Goal: Find specific page/section: Find specific page/section

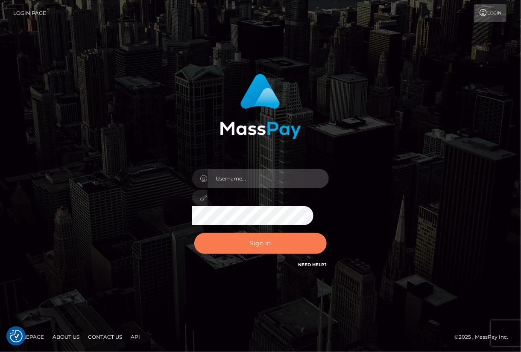
type input "aluasupport"
click at [230, 245] on button "Sign in" at bounding box center [260, 243] width 132 height 21
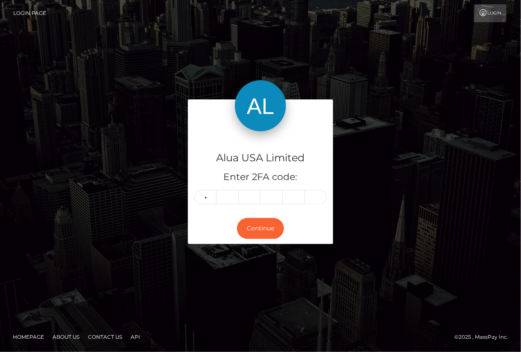
type input "5"
type input "0"
type input "3"
type input "7"
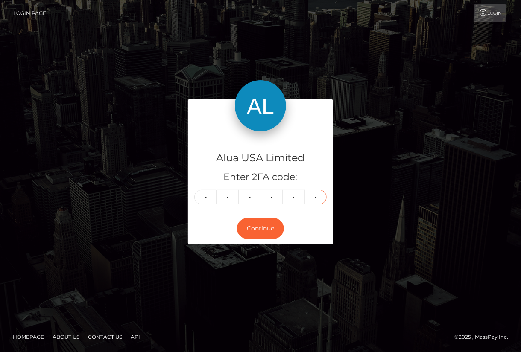
type input "9"
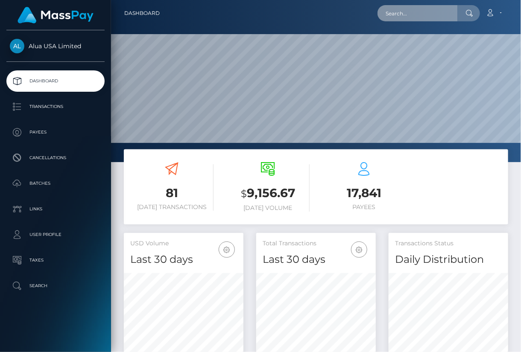
scroll to position [151, 119]
click at [394, 10] on input "text" at bounding box center [417, 13] width 80 height 16
paste input "680f35c417fd18f8f00eced2"
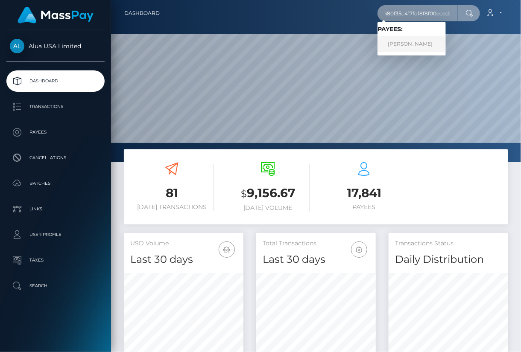
type input "680f35c417fd18f8f00eced2"
click at [413, 42] on link "Magnolia Chan" at bounding box center [411, 44] width 68 height 16
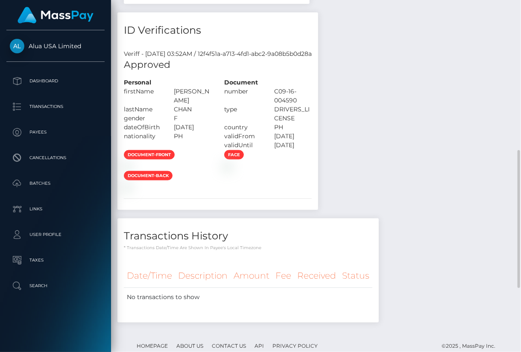
scroll to position [512, 0]
